Goal: Find specific page/section: Find specific page/section

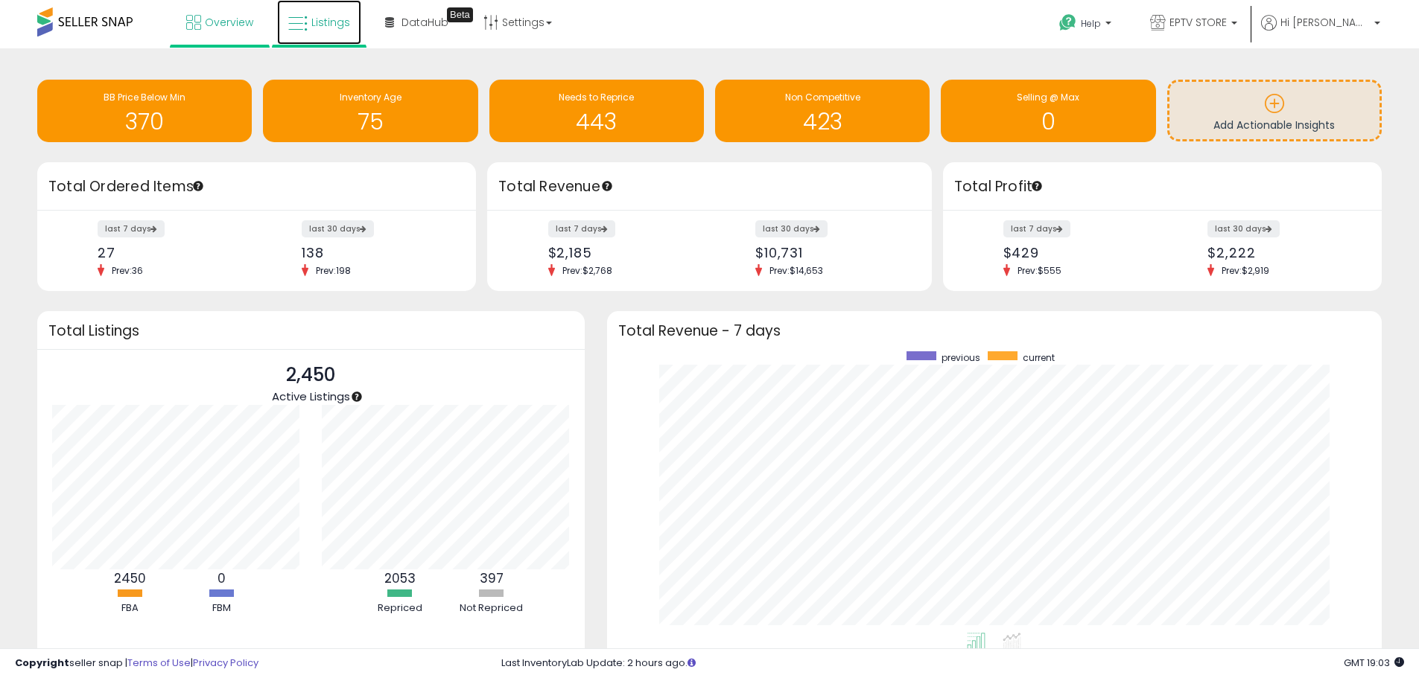
click at [333, 31] on link "Listings" at bounding box center [319, 22] width 84 height 45
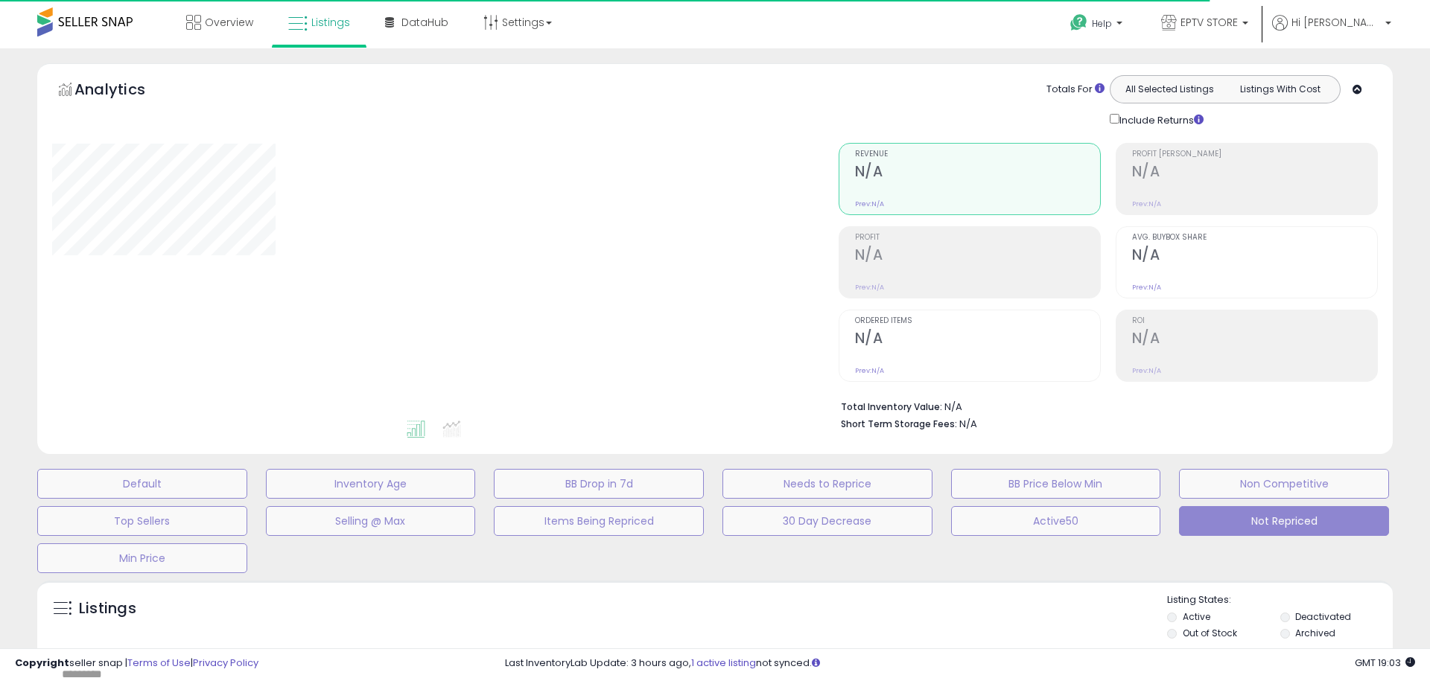
select select "**"
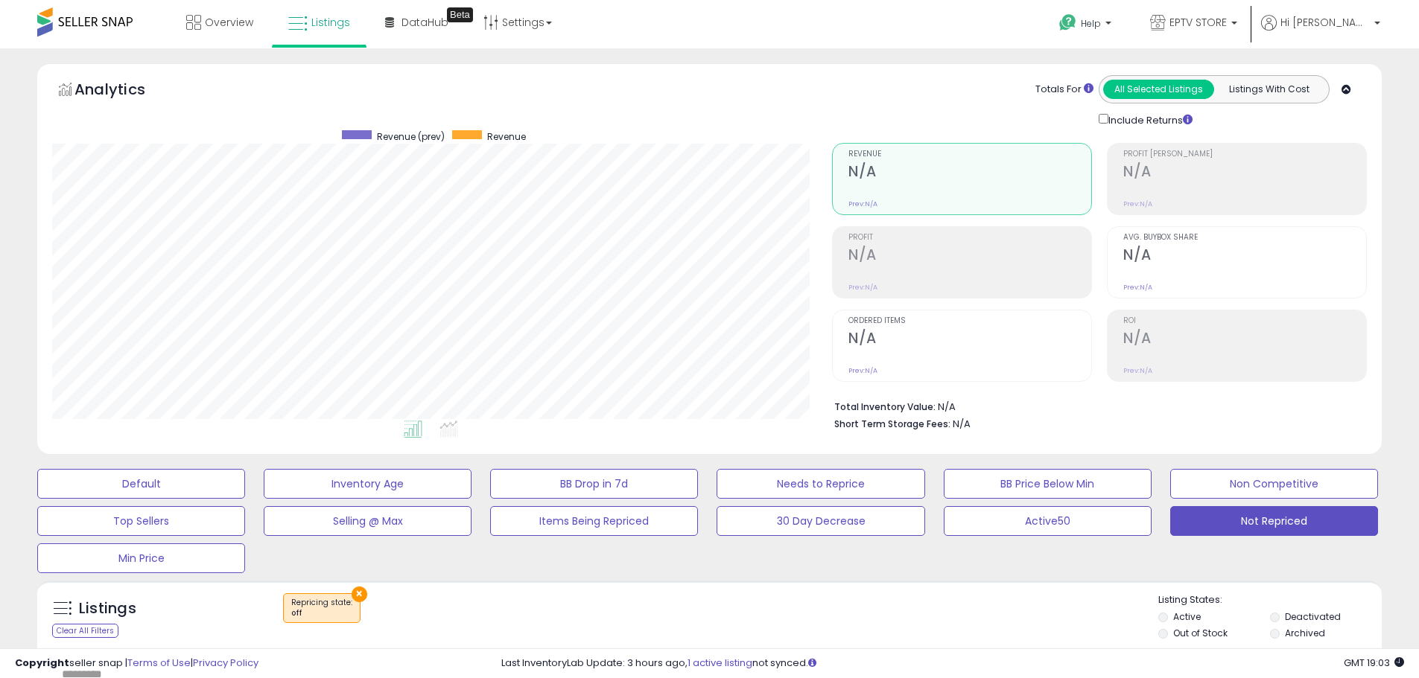
scroll to position [305, 780]
